Goal: Task Accomplishment & Management: Complete application form

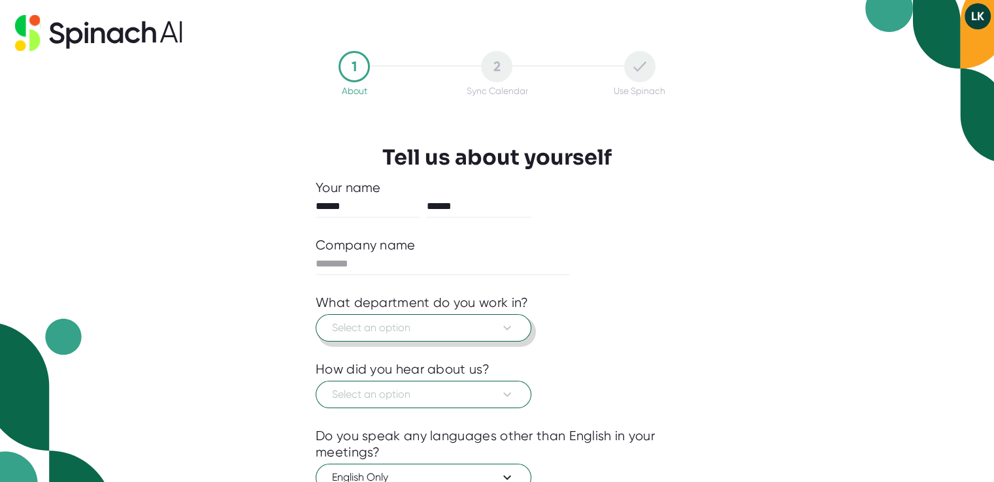
click at [516, 333] on button "Select an option" at bounding box center [424, 327] width 216 height 27
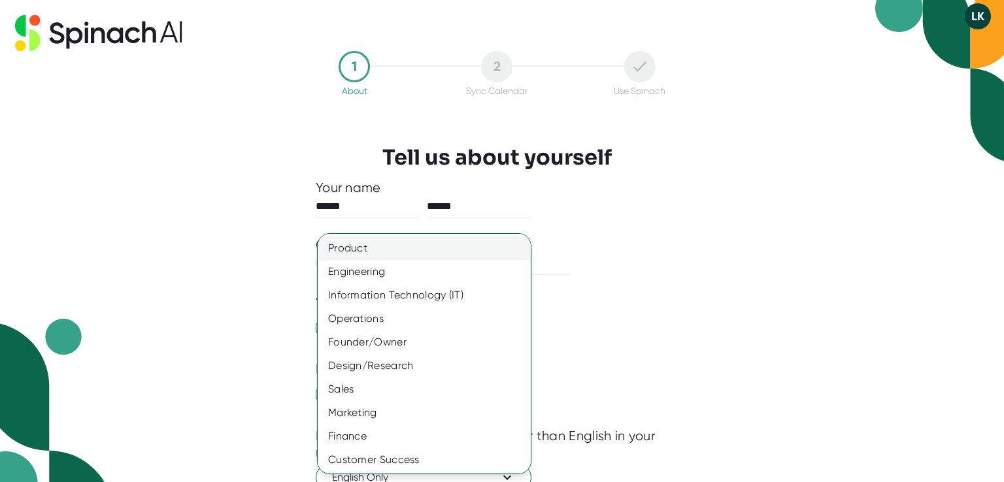
click at [482, 254] on div "Product" at bounding box center [429, 249] width 223 height 24
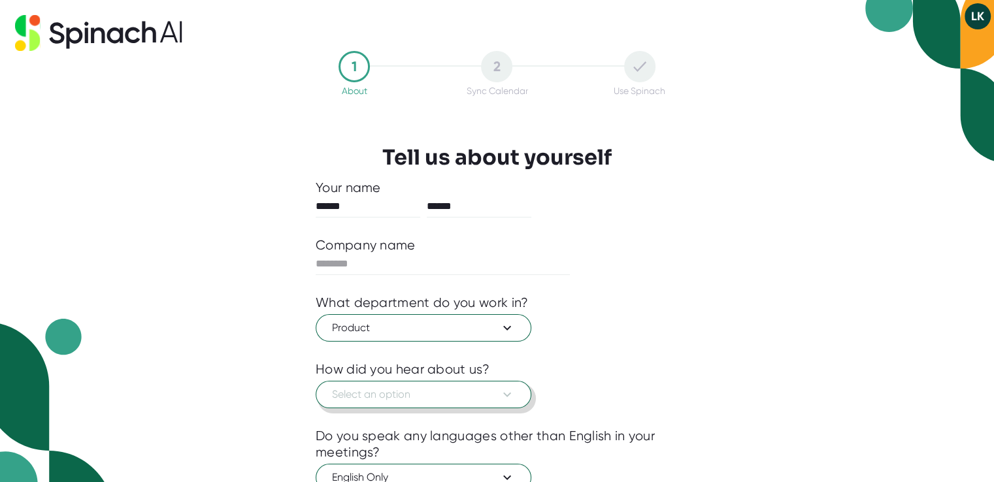
click at [505, 394] on icon at bounding box center [507, 395] width 16 height 16
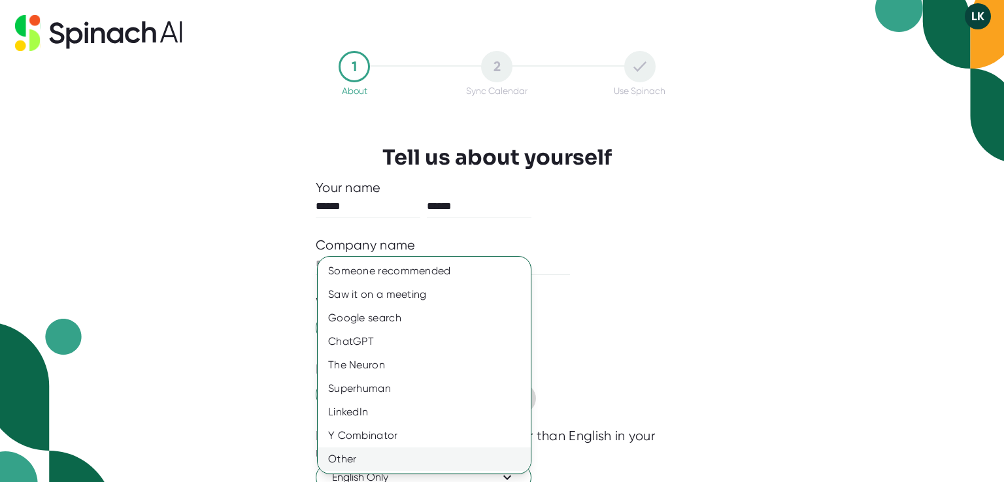
click at [456, 465] on div "Other" at bounding box center [424, 460] width 213 height 24
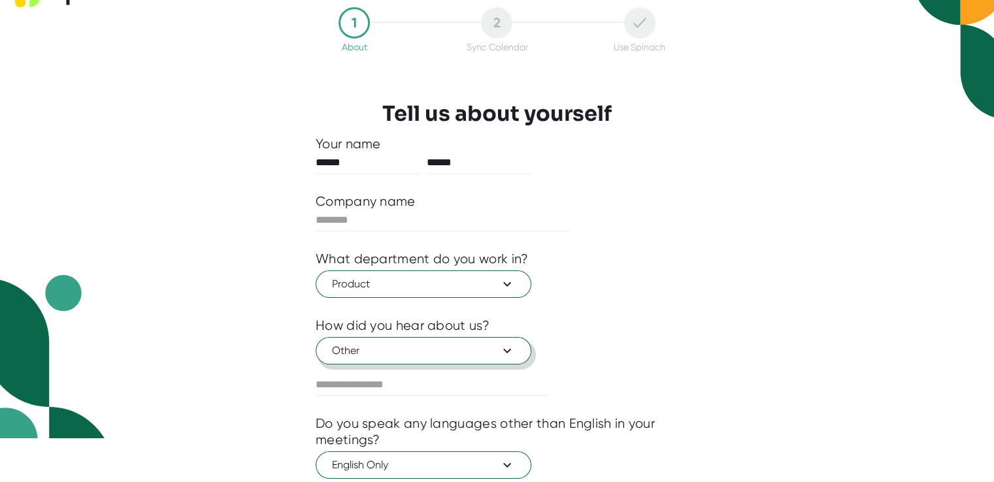
scroll to position [120, 0]
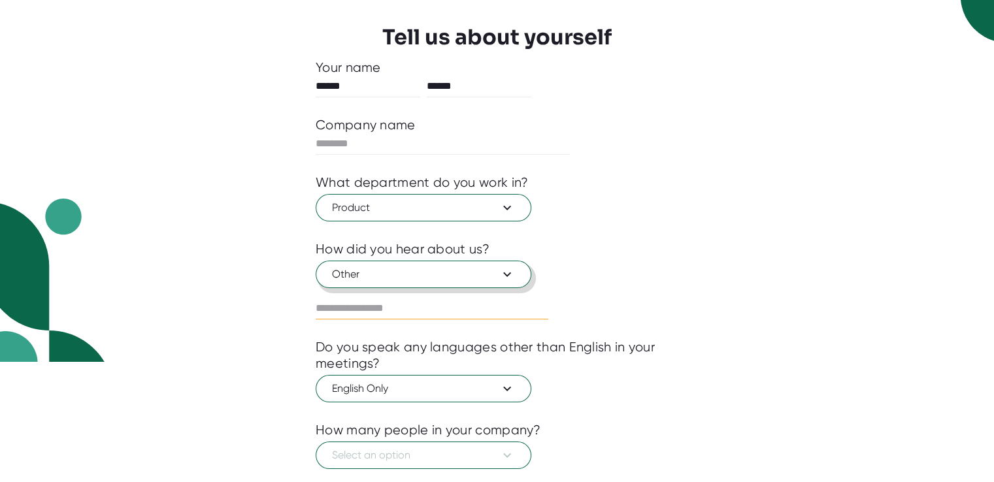
click at [335, 304] on input "text" at bounding box center [432, 308] width 233 height 21
type input "*"
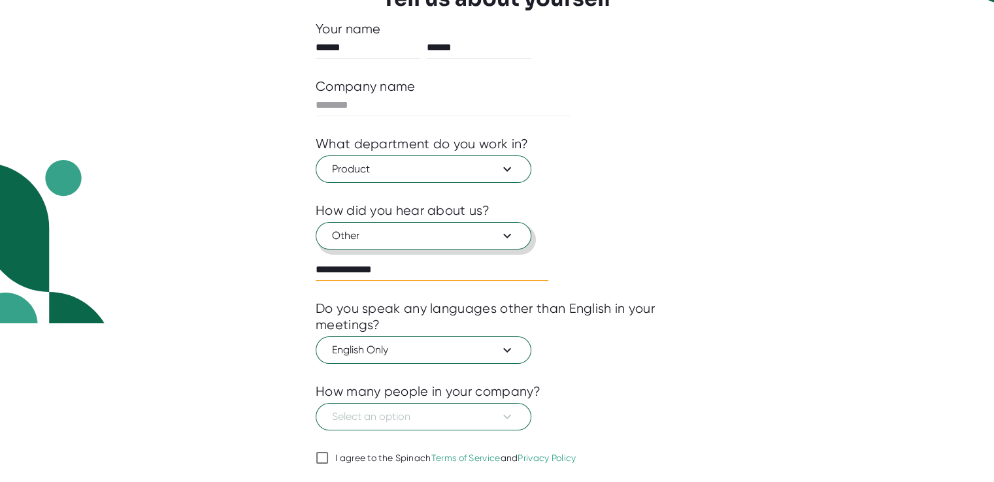
scroll to position [188, 0]
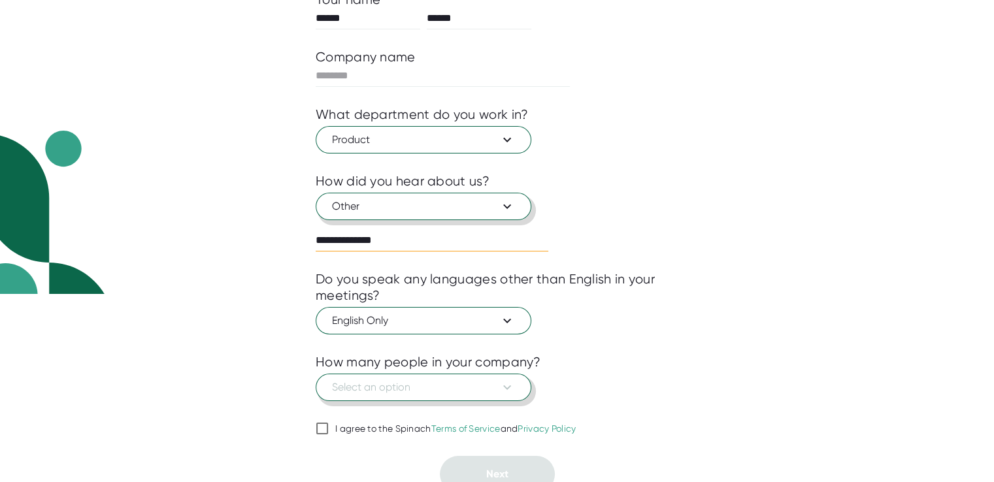
type input "**********"
click at [485, 385] on span "Select an option" at bounding box center [423, 388] width 183 height 16
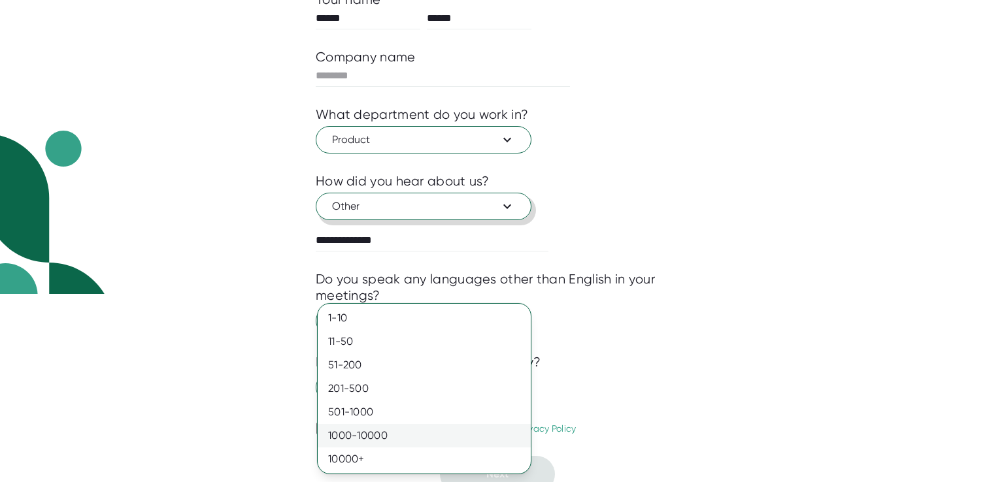
click at [460, 436] on div "1000-10000" at bounding box center [424, 436] width 213 height 24
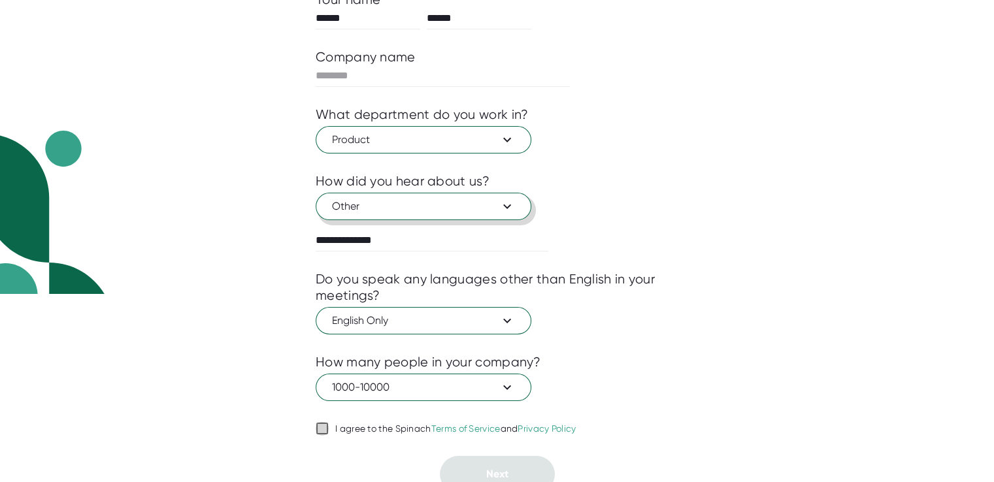
click at [324, 424] on input "I agree to the Spinach Terms of Service and Privacy Policy" at bounding box center [322, 429] width 13 height 16
checkbox input "true"
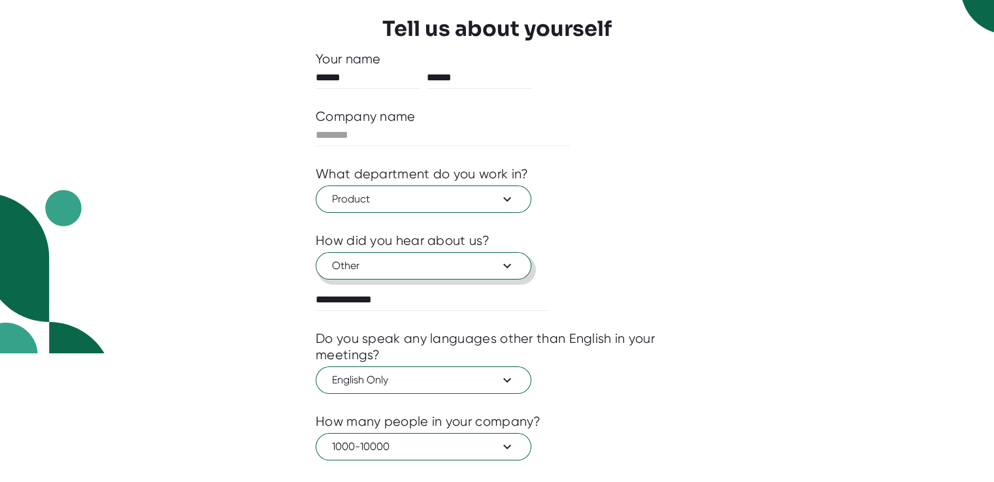
scroll to position [0, 0]
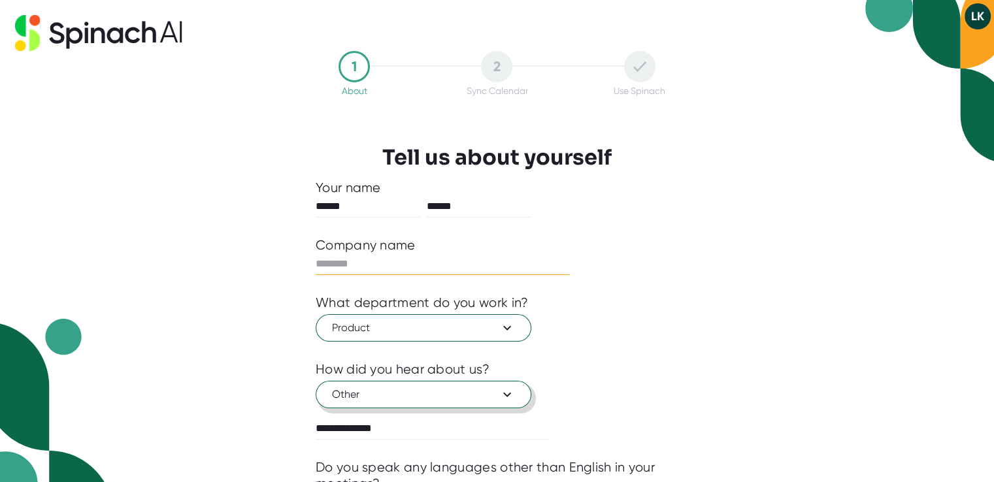
click at [328, 265] on input "text" at bounding box center [443, 264] width 254 height 21
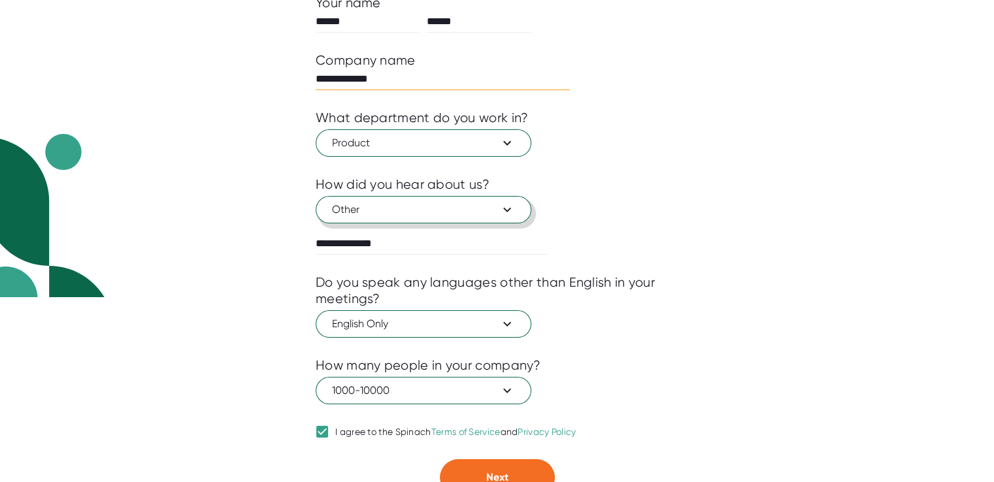
scroll to position [197, 0]
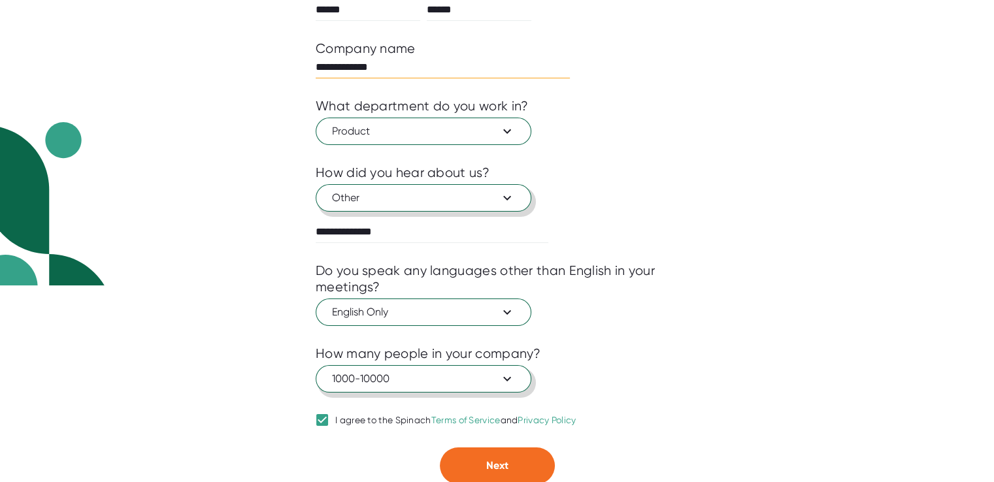
type input "**********"
click at [406, 374] on span "1000-10000" at bounding box center [423, 379] width 183 height 16
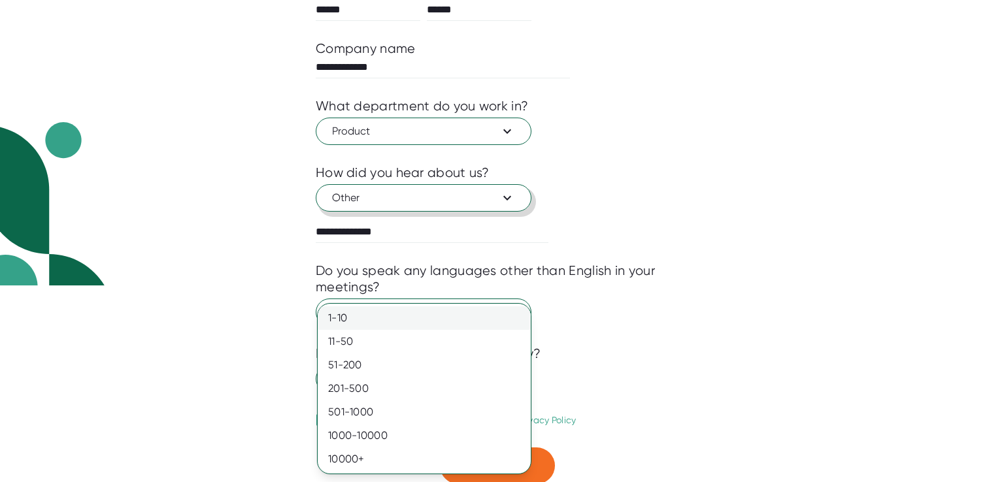
click at [401, 314] on div "1-10" at bounding box center [424, 319] width 213 height 24
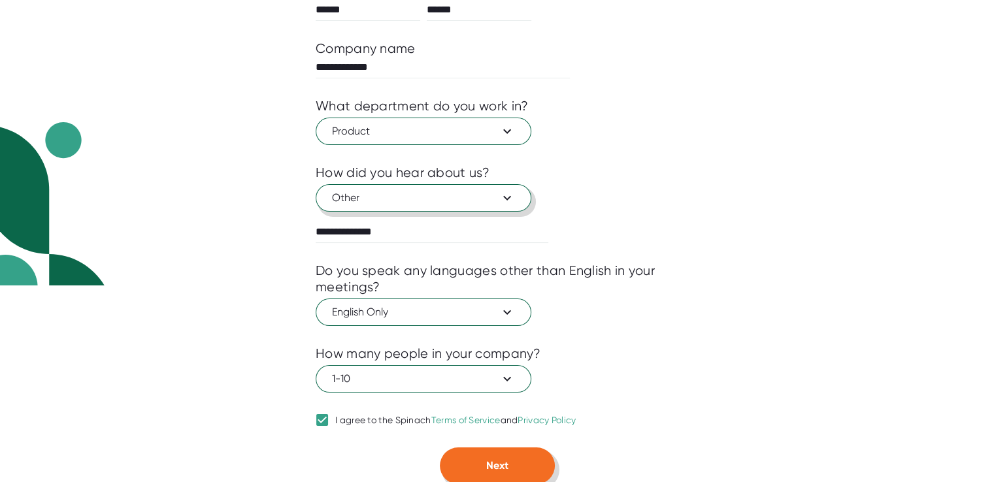
click at [488, 450] on button "Next" at bounding box center [497, 466] width 115 height 37
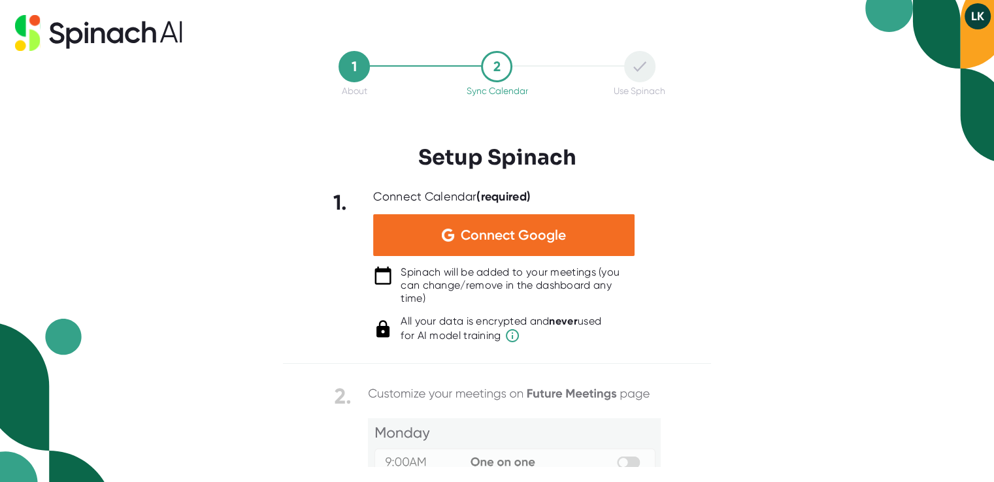
scroll to position [0, 0]
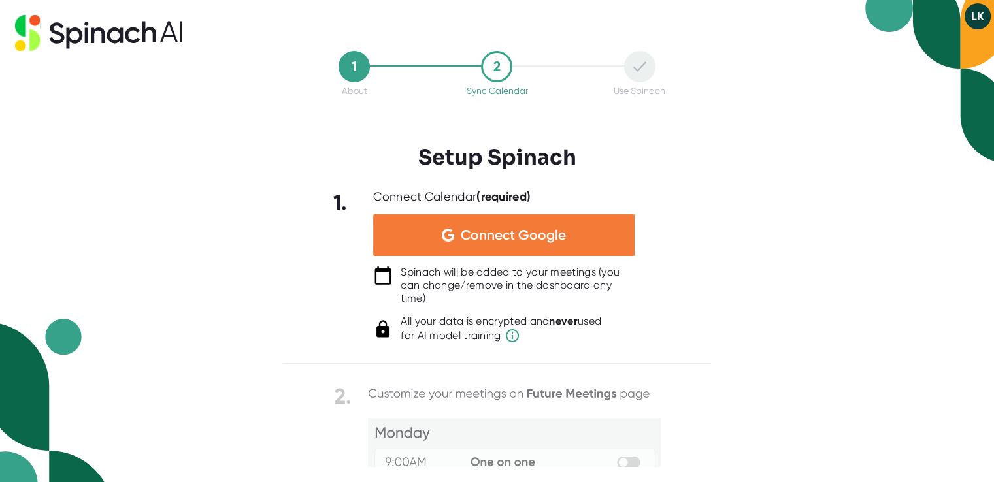
click at [475, 249] on div "Connect Google" at bounding box center [503, 235] width 261 height 42
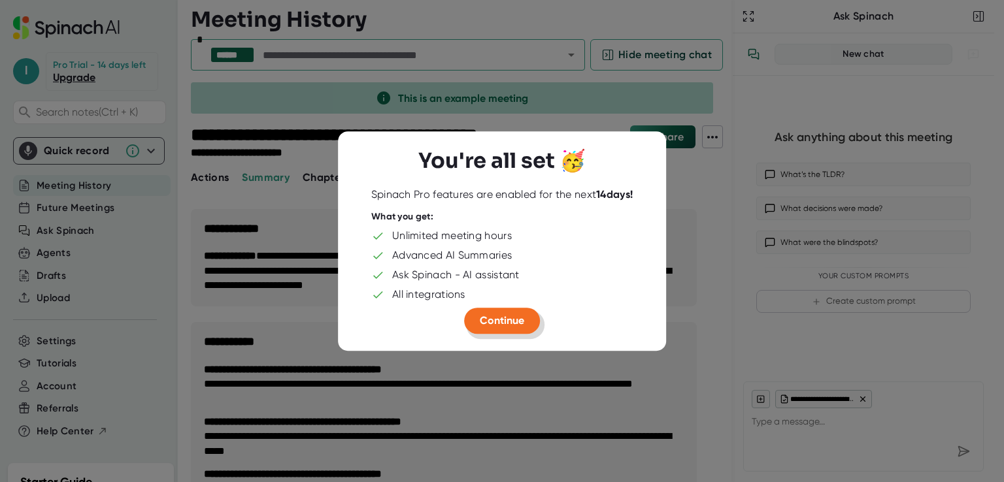
click at [488, 321] on span "Continue" at bounding box center [502, 320] width 44 height 12
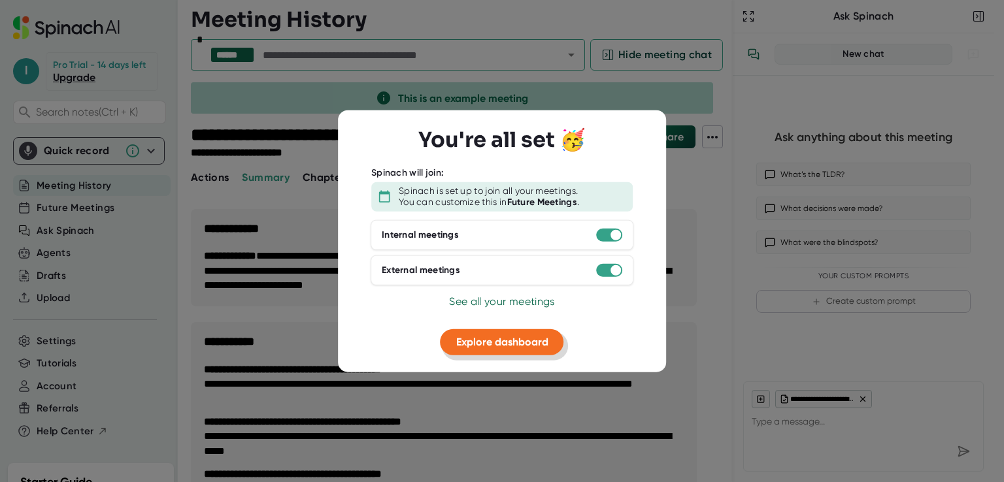
click at [507, 343] on span "Explore dashboard" at bounding box center [502, 341] width 92 height 12
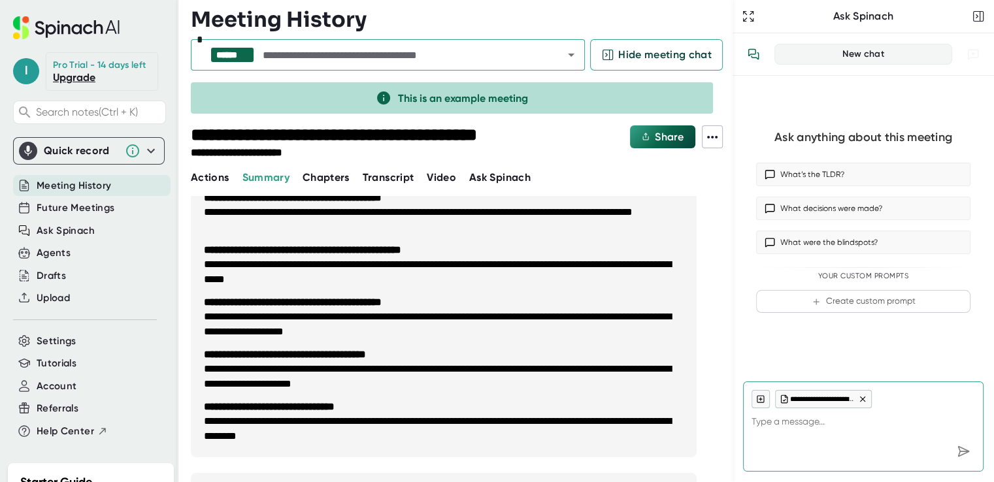
scroll to position [158, 0]
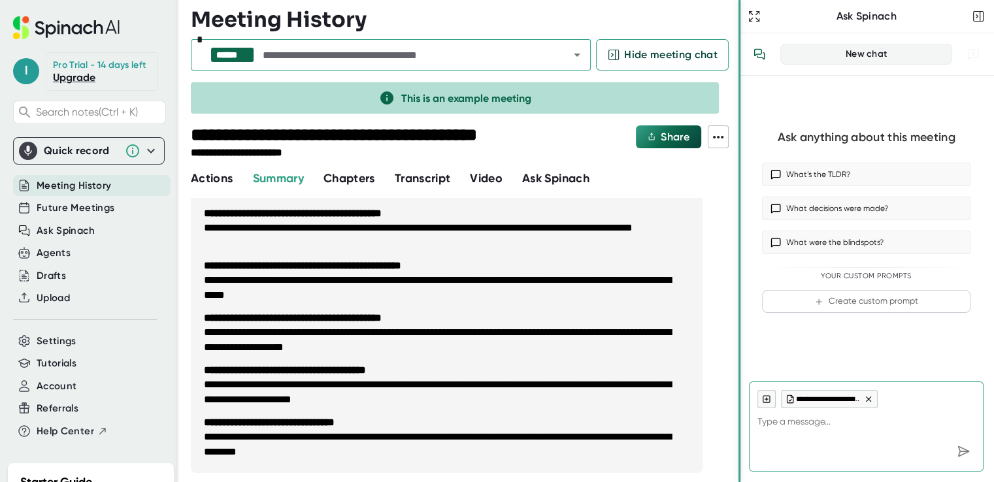
drag, startPoint x: 732, startPoint y: 252, endPoint x: 738, endPoint y: 261, distance: 11.4
click at [738, 261] on div at bounding box center [739, 241] width 2 height 482
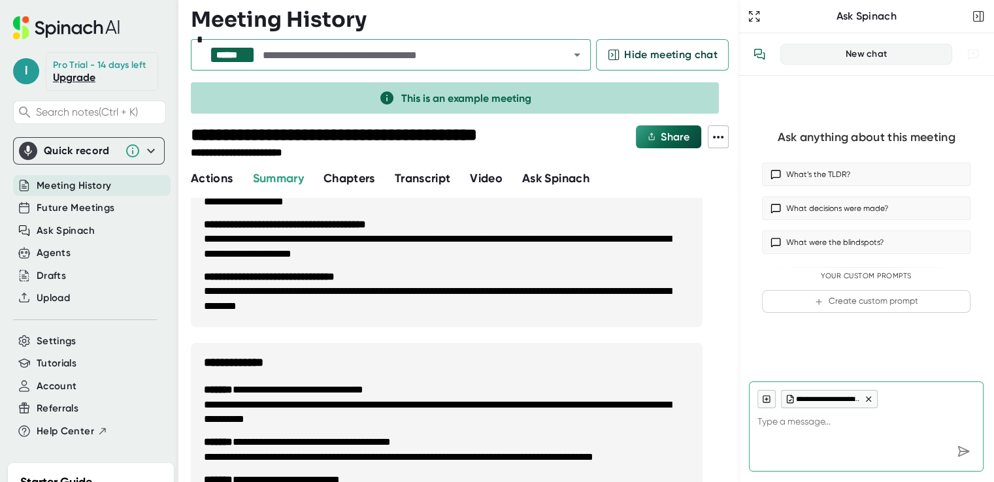
scroll to position [290, 0]
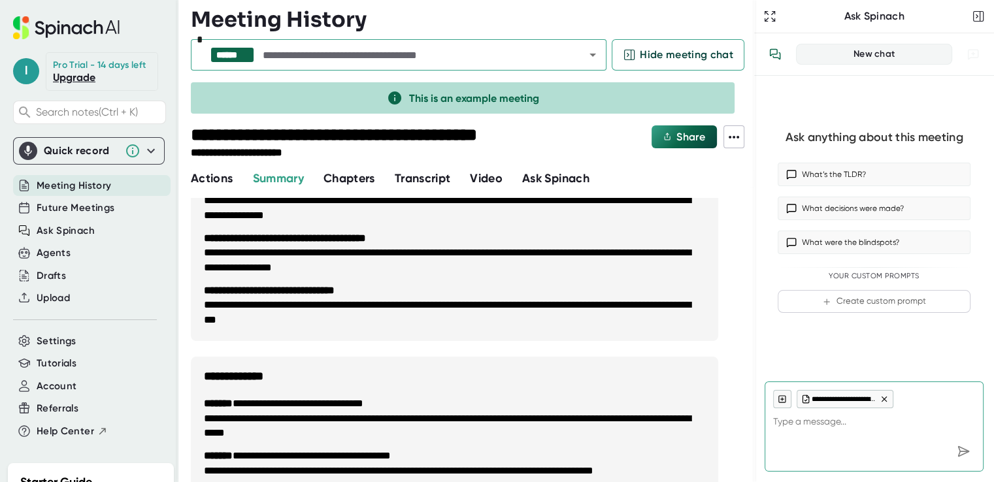
drag, startPoint x: 737, startPoint y: 300, endPoint x: 748, endPoint y: 333, distance: 34.3
click at [754, 339] on div at bounding box center [754, 241] width 1 height 482
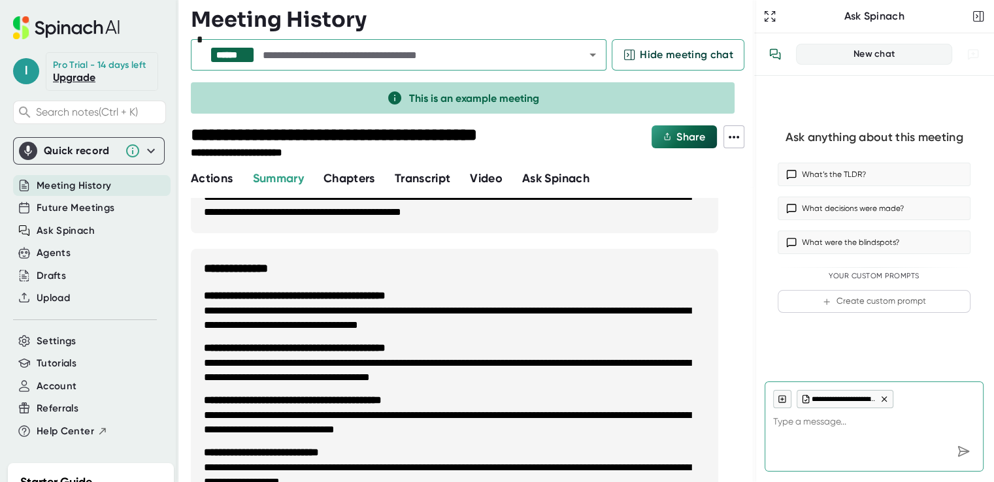
scroll to position [839, 0]
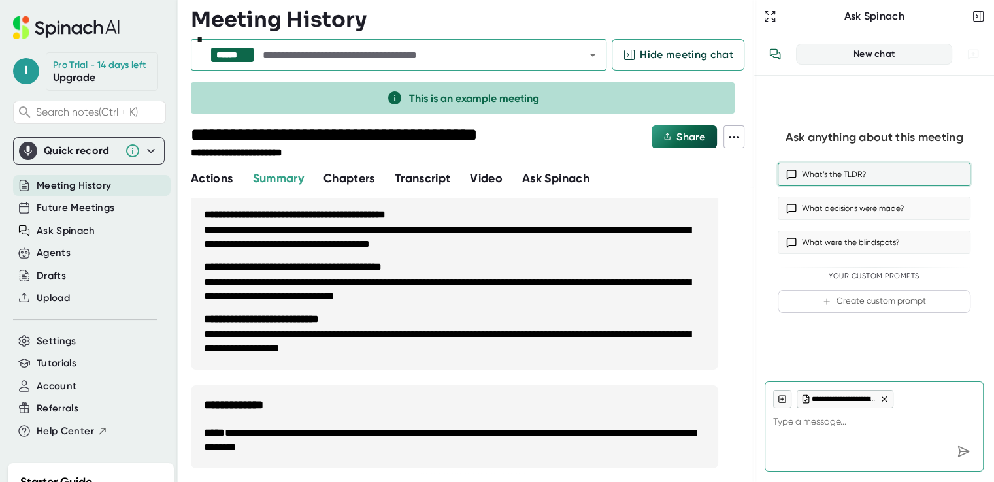
click at [827, 163] on button "What’s the TLDR?" at bounding box center [874, 175] width 193 height 24
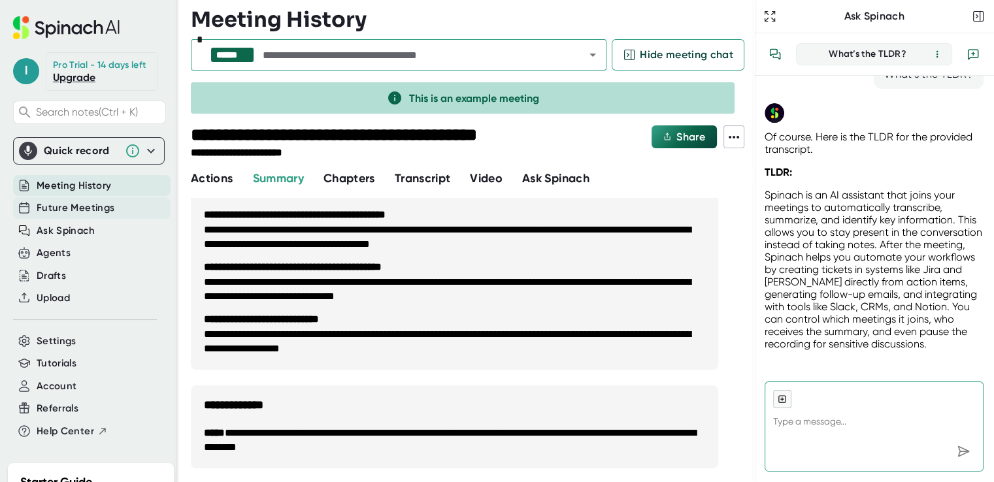
type textarea "x"
click at [112, 206] on span "Future Meetings" at bounding box center [76, 208] width 78 height 15
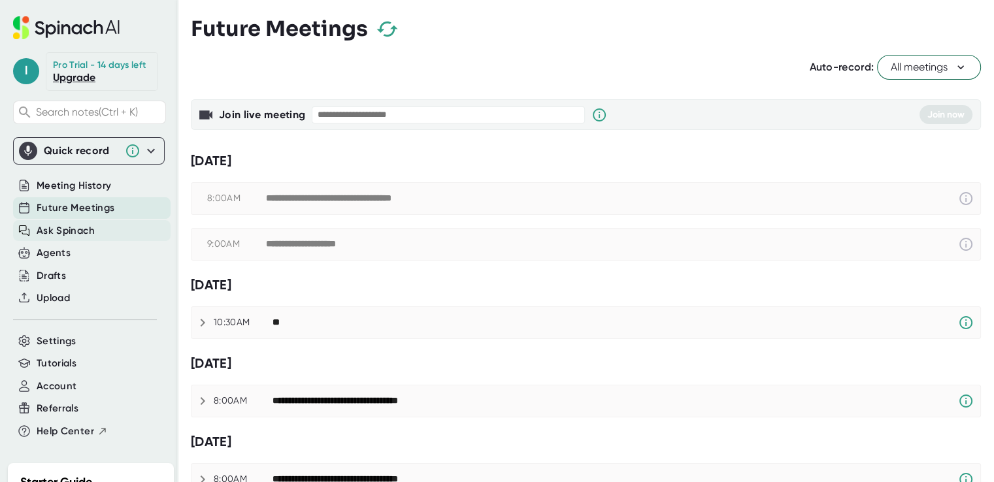
click at [97, 225] on div "Ask Spinach" at bounding box center [92, 231] width 158 height 22
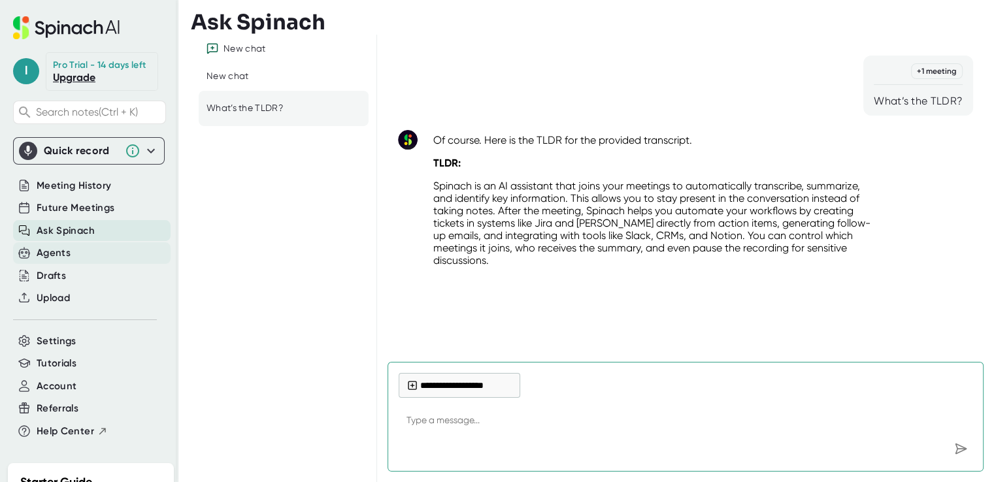
type textarea "x"
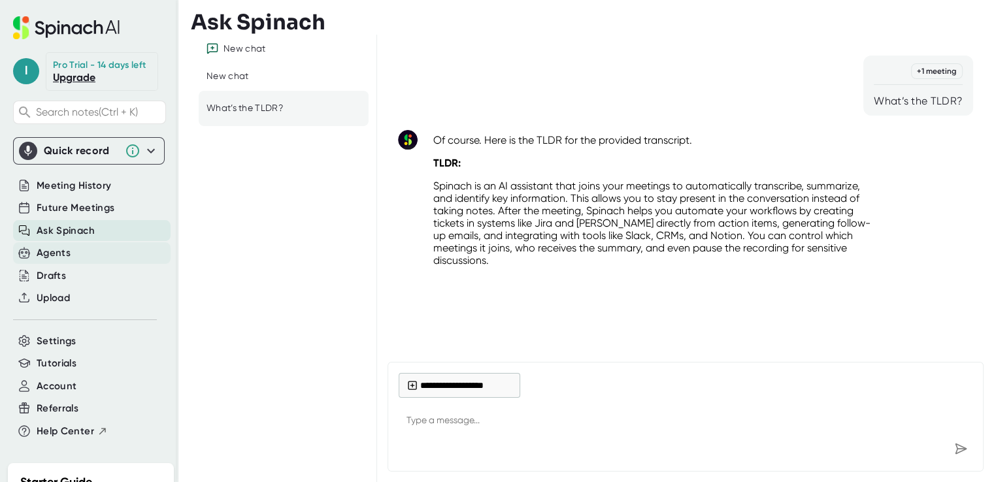
click at [114, 259] on div "Agents" at bounding box center [92, 253] width 158 height 22
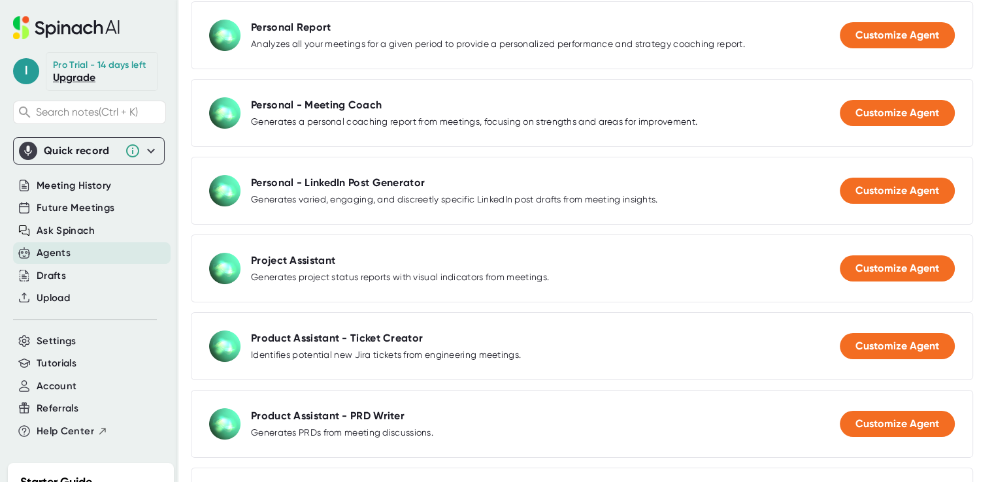
scroll to position [570, 0]
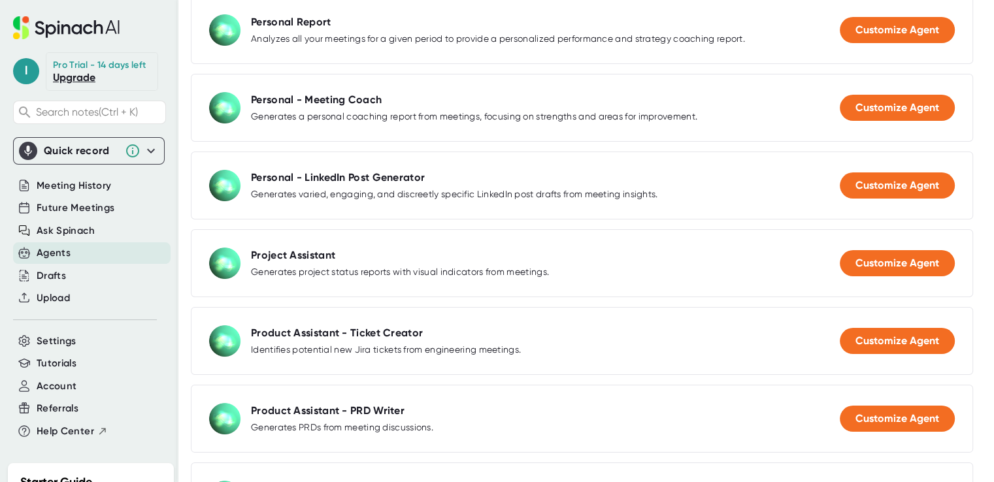
drag, startPoint x: 982, startPoint y: 163, endPoint x: 996, endPoint y: 171, distance: 16.1
click at [993, 171] on html "l Pro Trial - 14 days left Upgrade Search notes (Ctrl + K) Quick record Include…" at bounding box center [497, 241] width 994 height 482
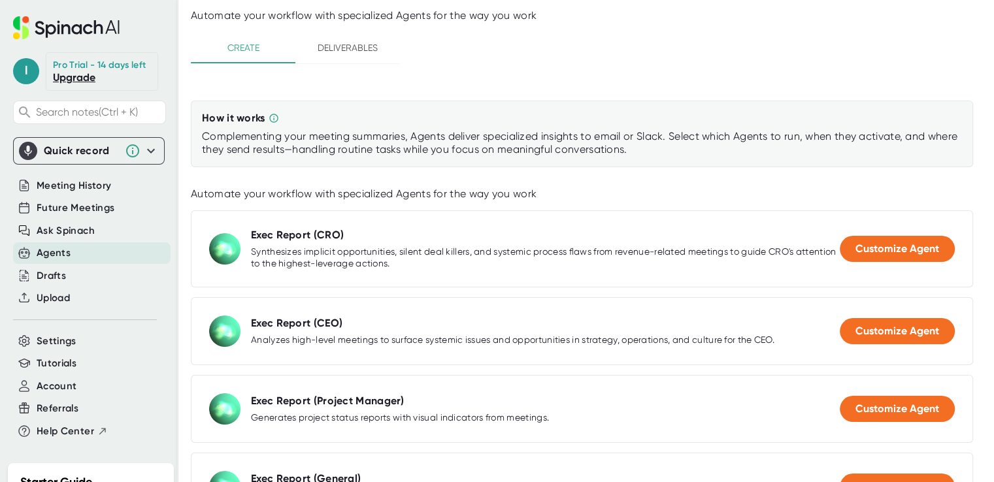
scroll to position [0, 0]
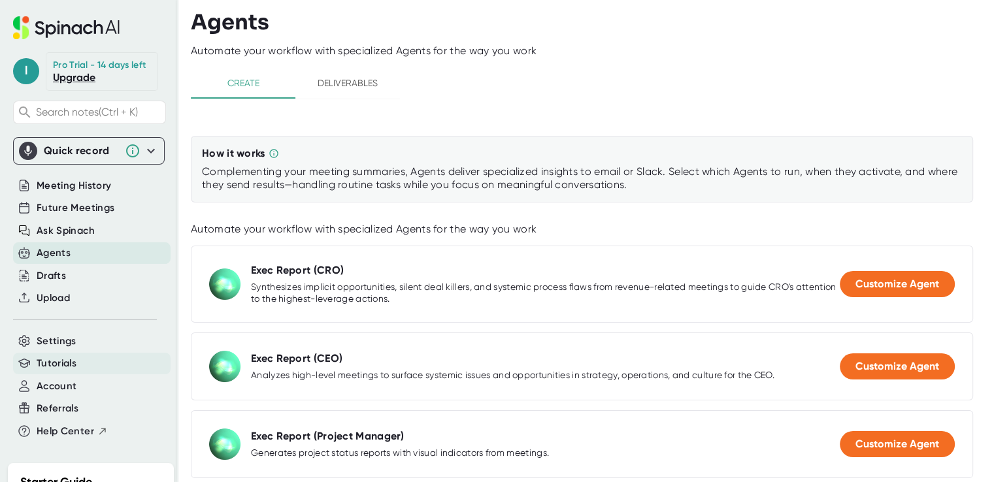
click at [66, 361] on span "Tutorials" at bounding box center [57, 363] width 40 height 15
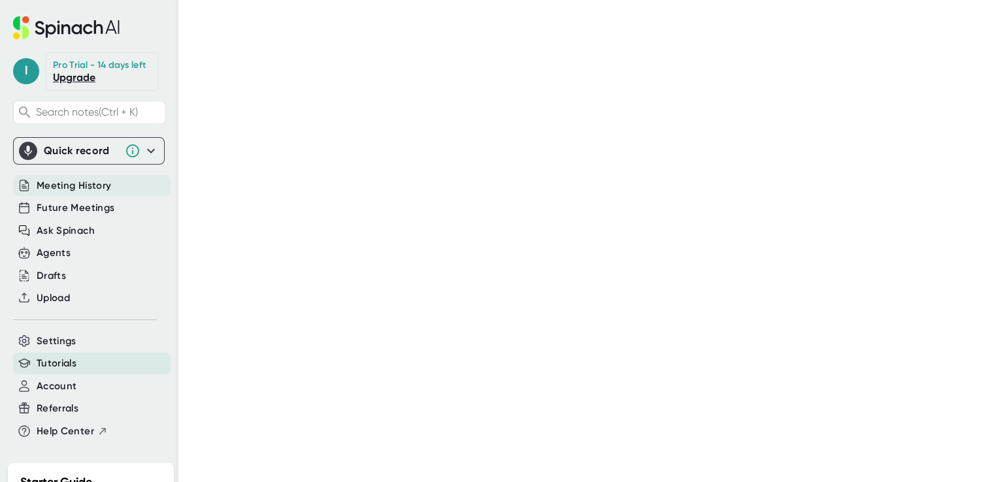
click at [46, 178] on span "Meeting History" at bounding box center [74, 185] width 75 height 15
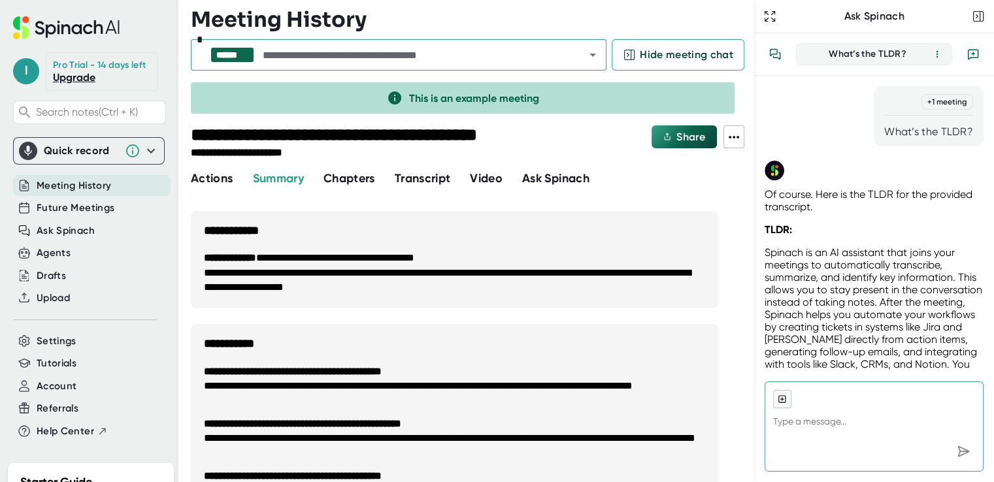
scroll to position [58, 0]
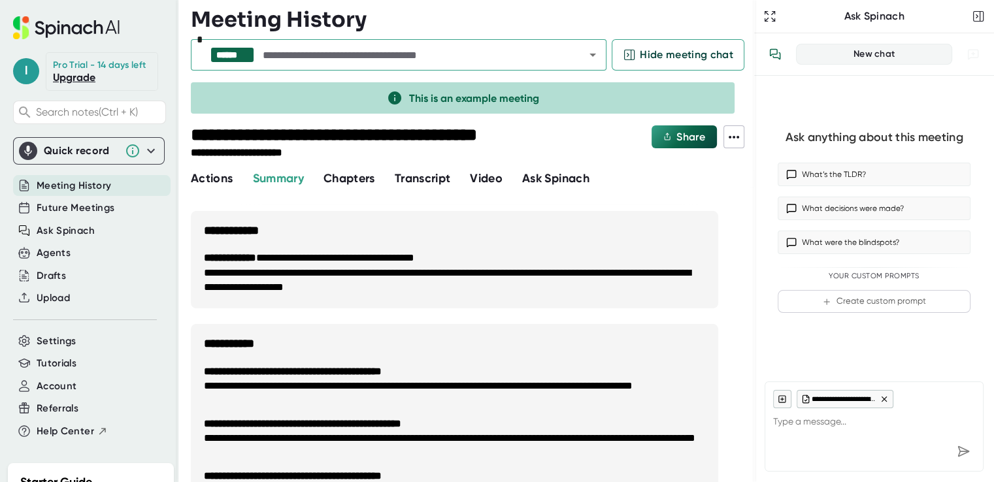
type textarea "x"
